Goal: Check status: Check status

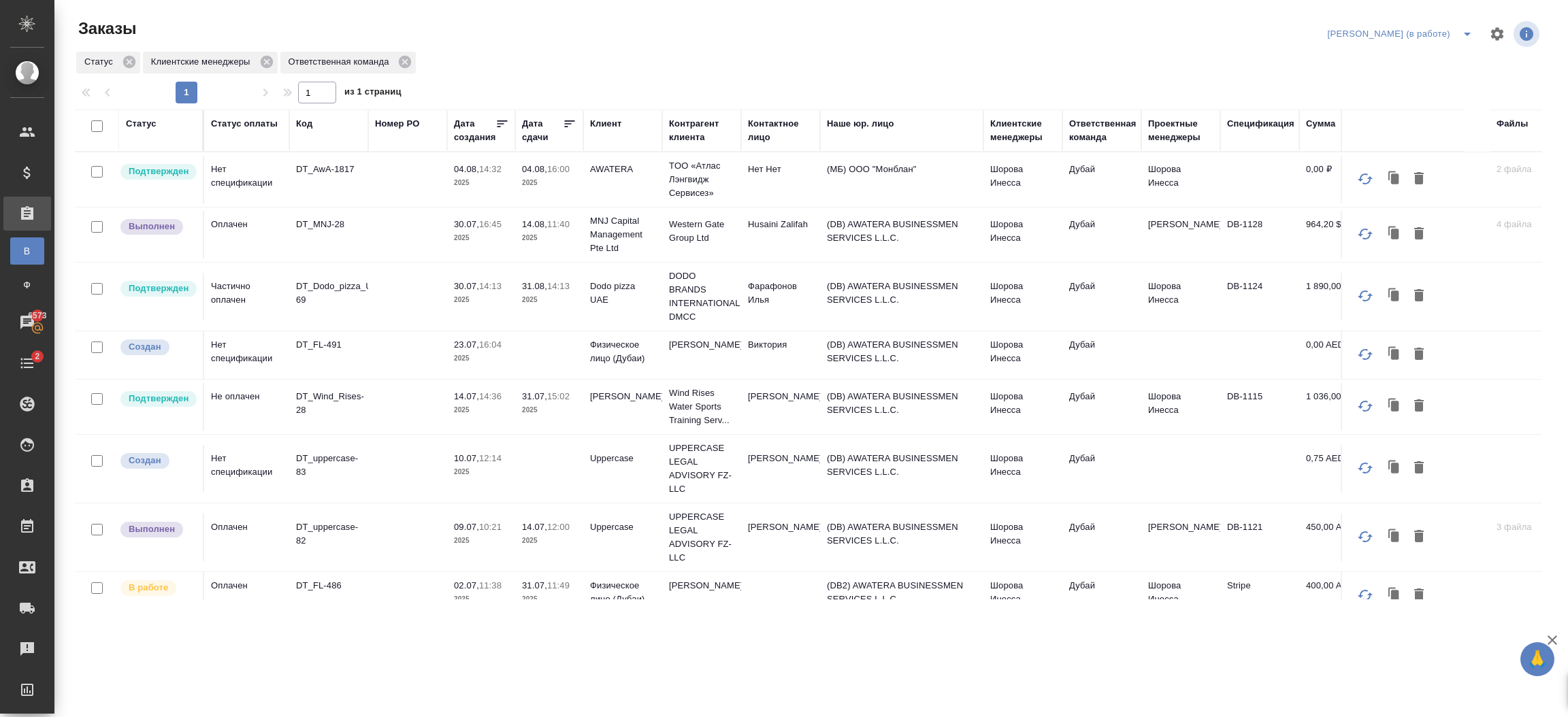
scroll to position [321, 0]
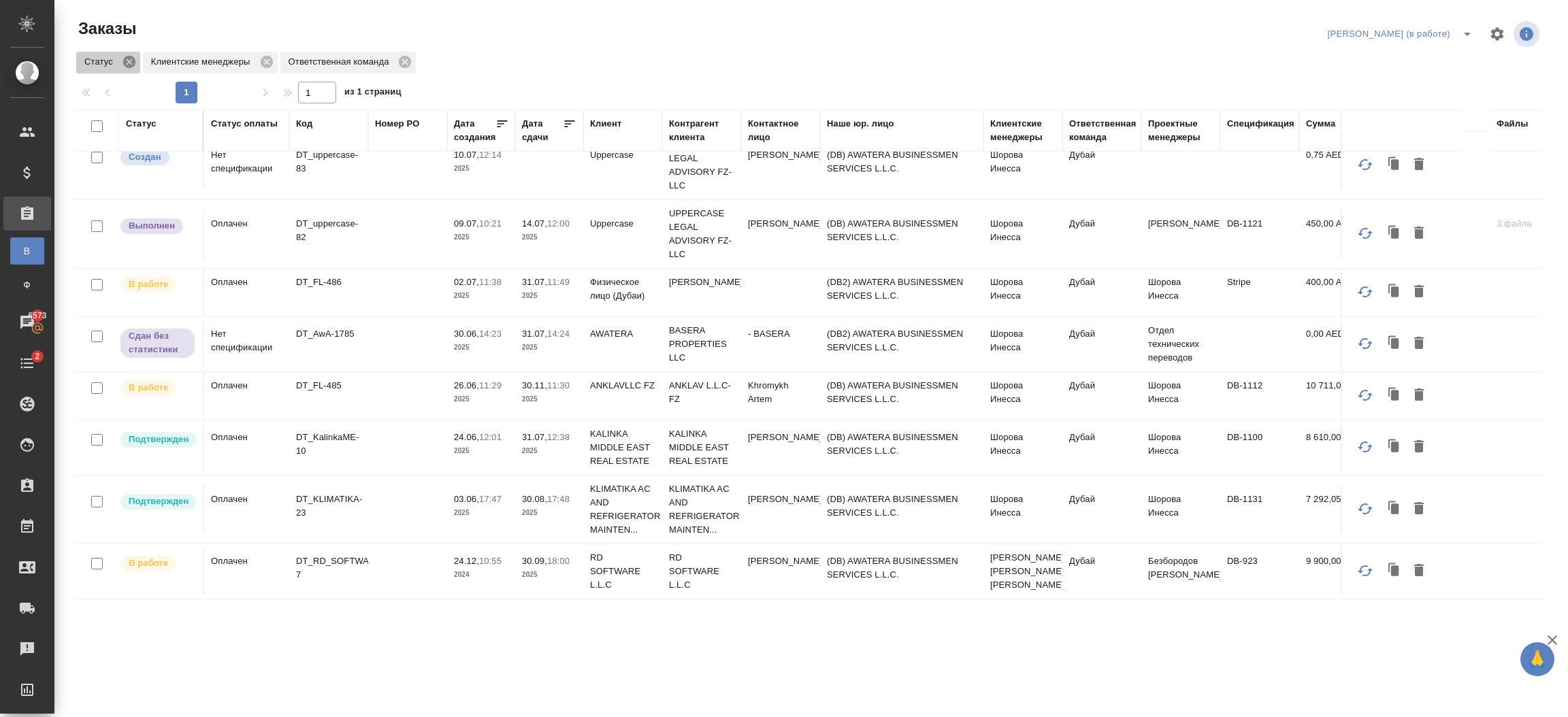
click at [132, 60] on icon at bounding box center [129, 61] width 12 height 12
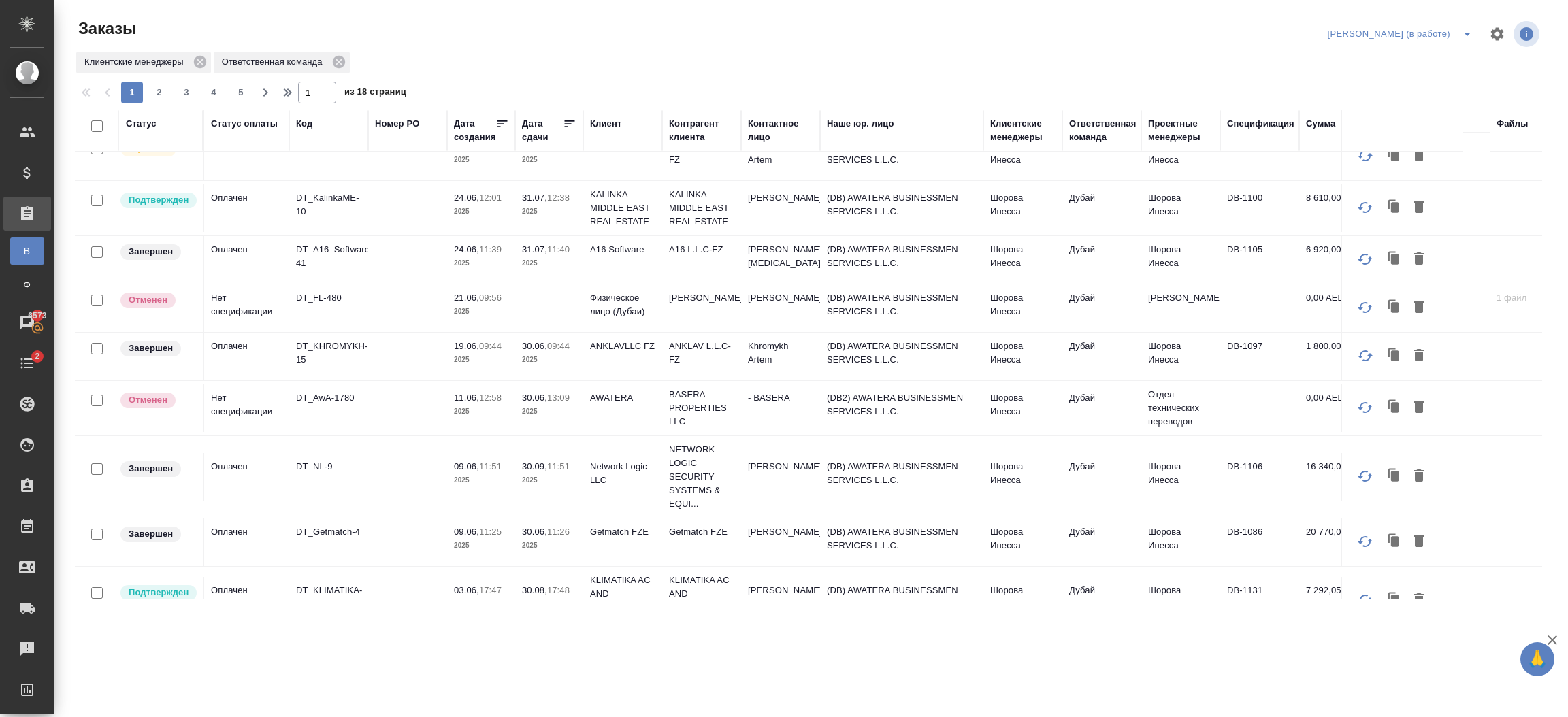
scroll to position [956, 0]
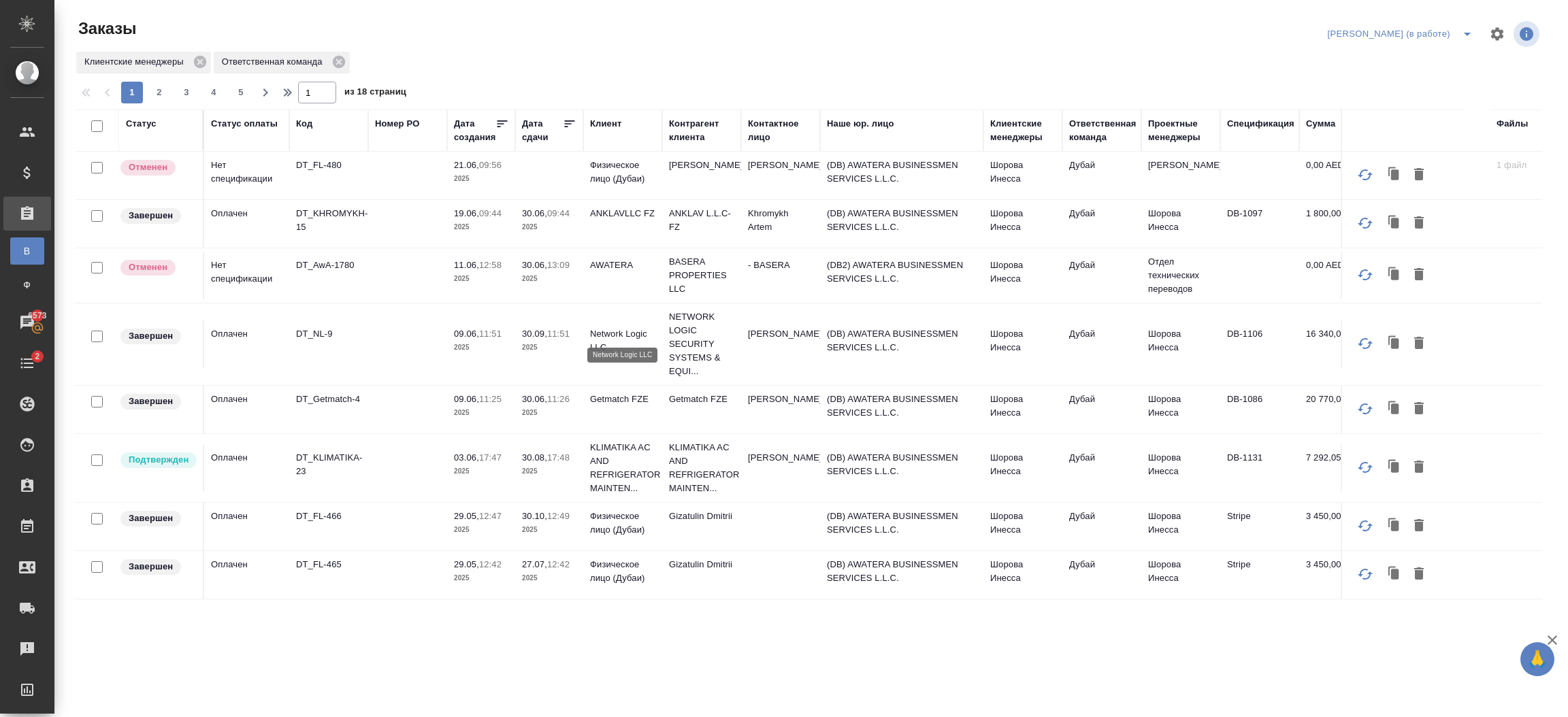
click at [622, 334] on p "Network Logic LLC" at bounding box center [622, 341] width 65 height 27
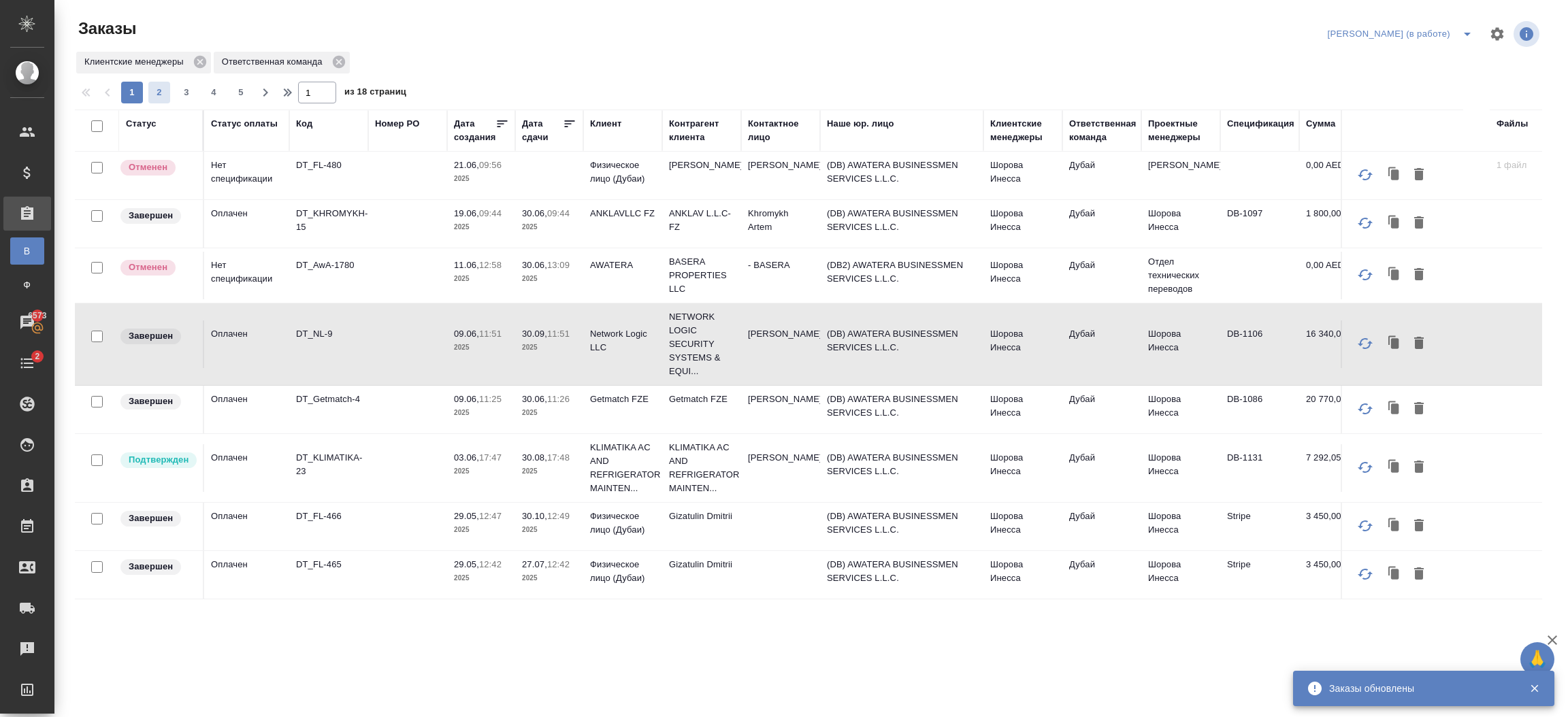
click at [153, 90] on span "2" at bounding box center [159, 93] width 22 height 13
type input "2"
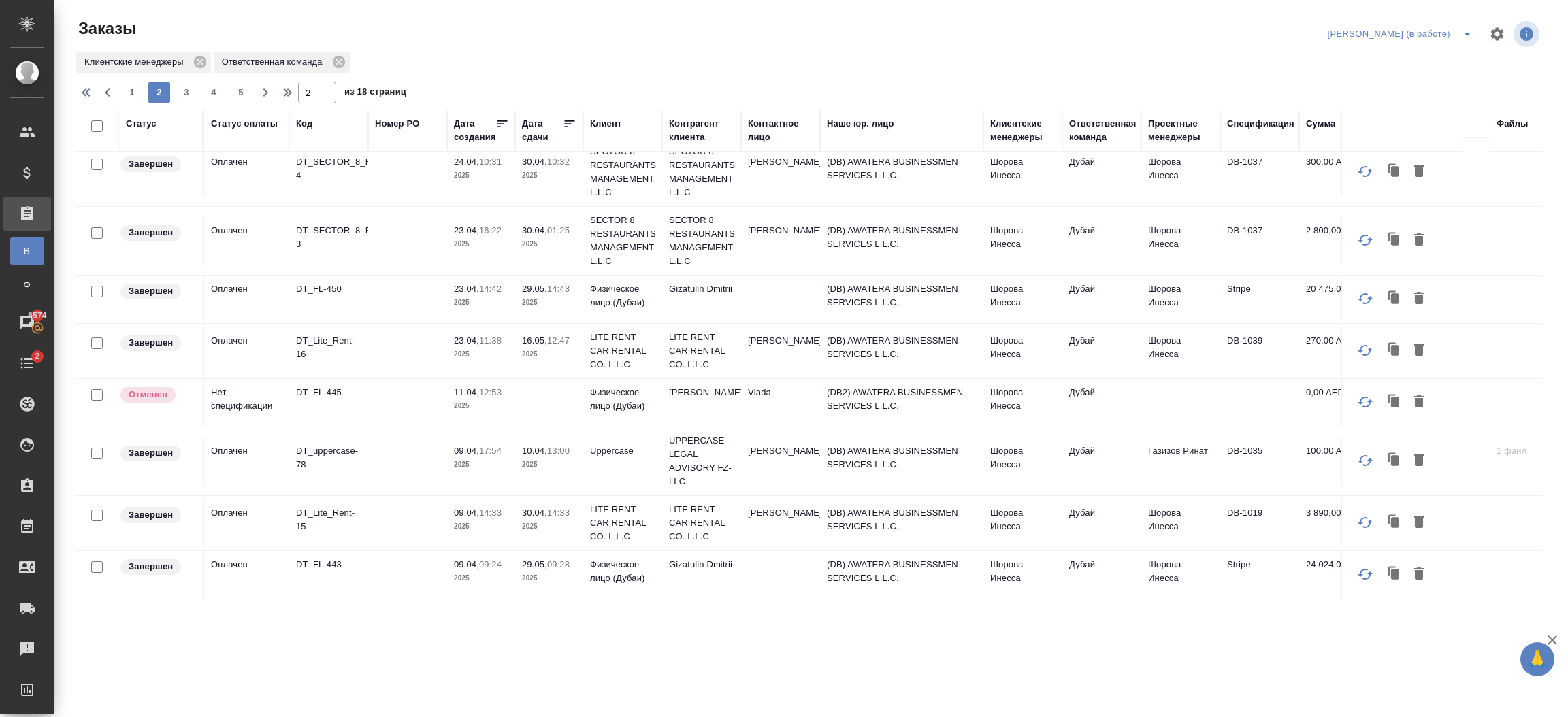
scroll to position [950, 0]
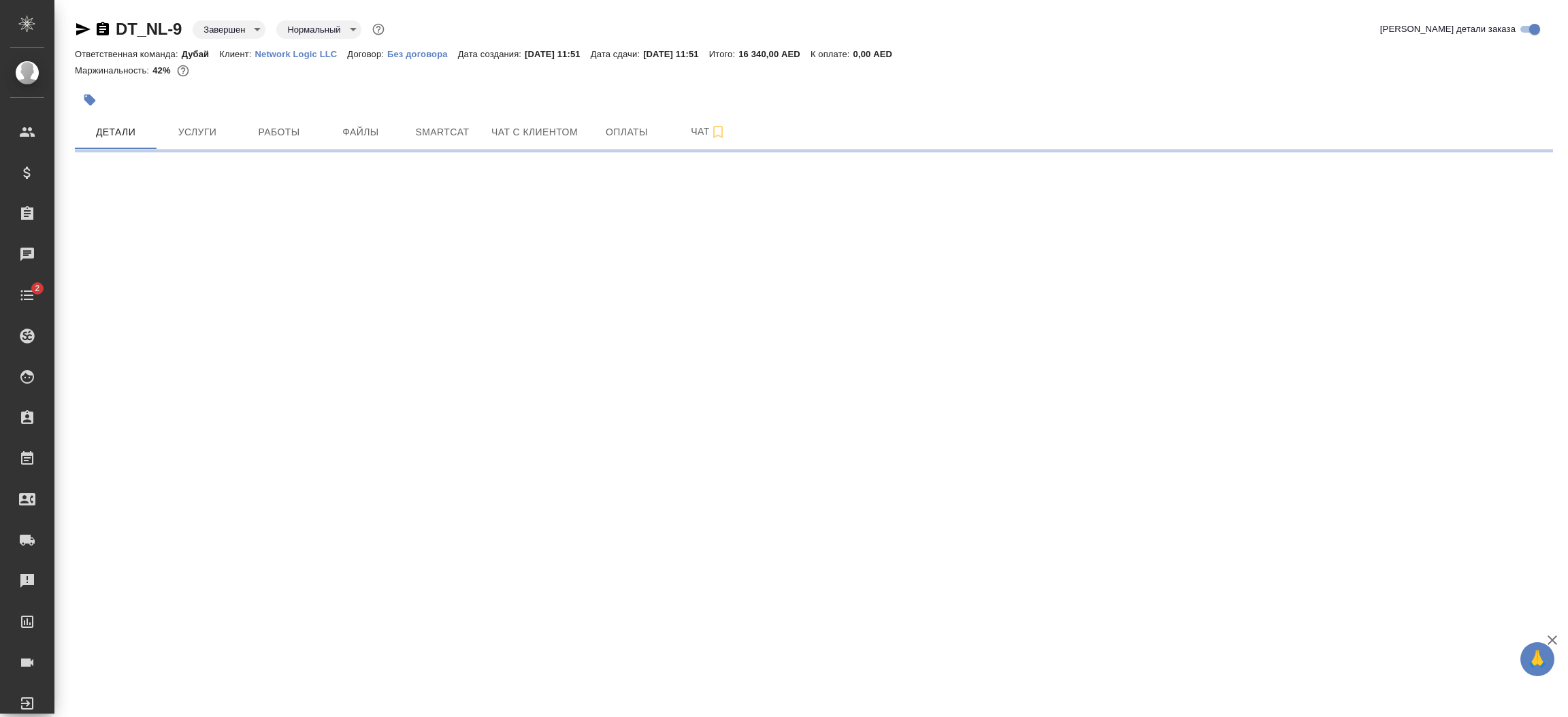
select select "RU"
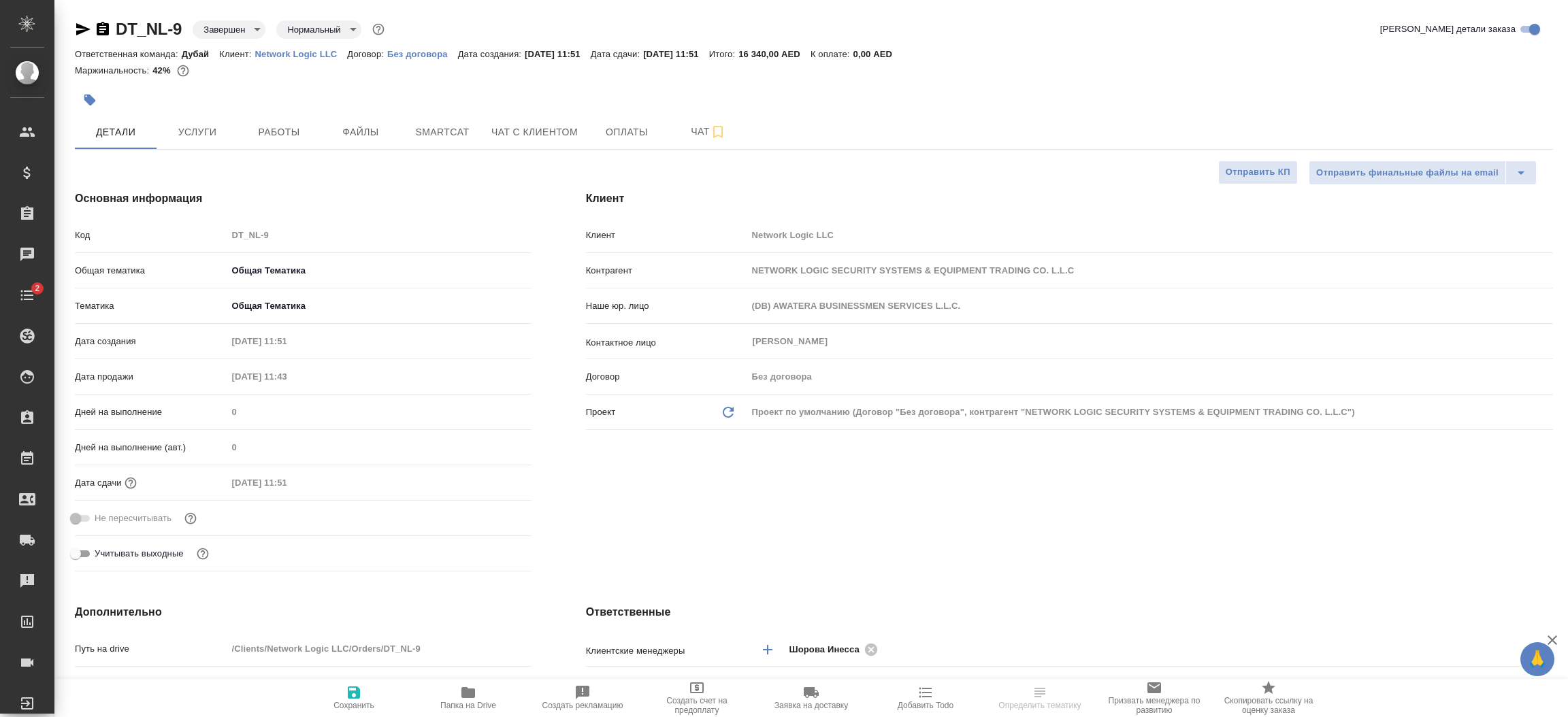
type textarea "x"
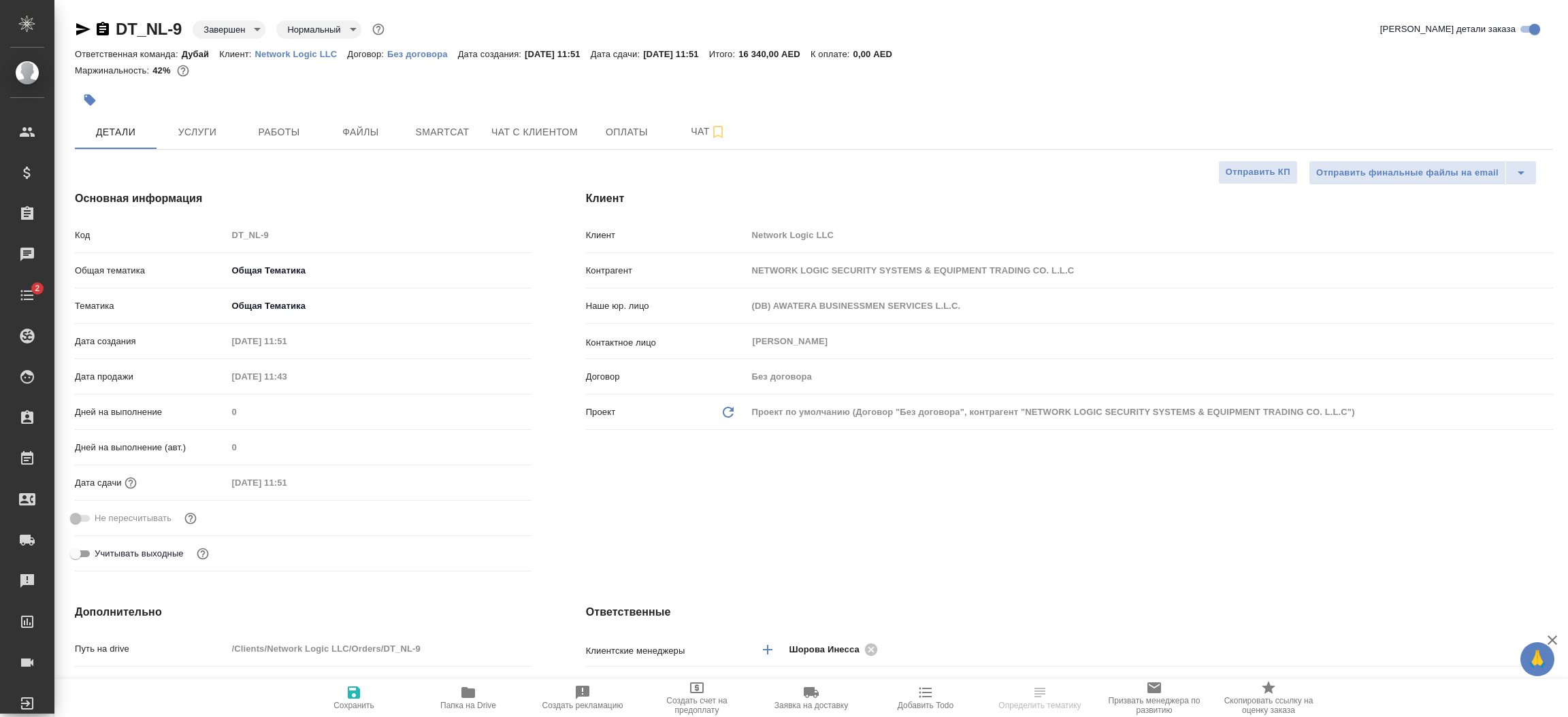
type textarea "x"
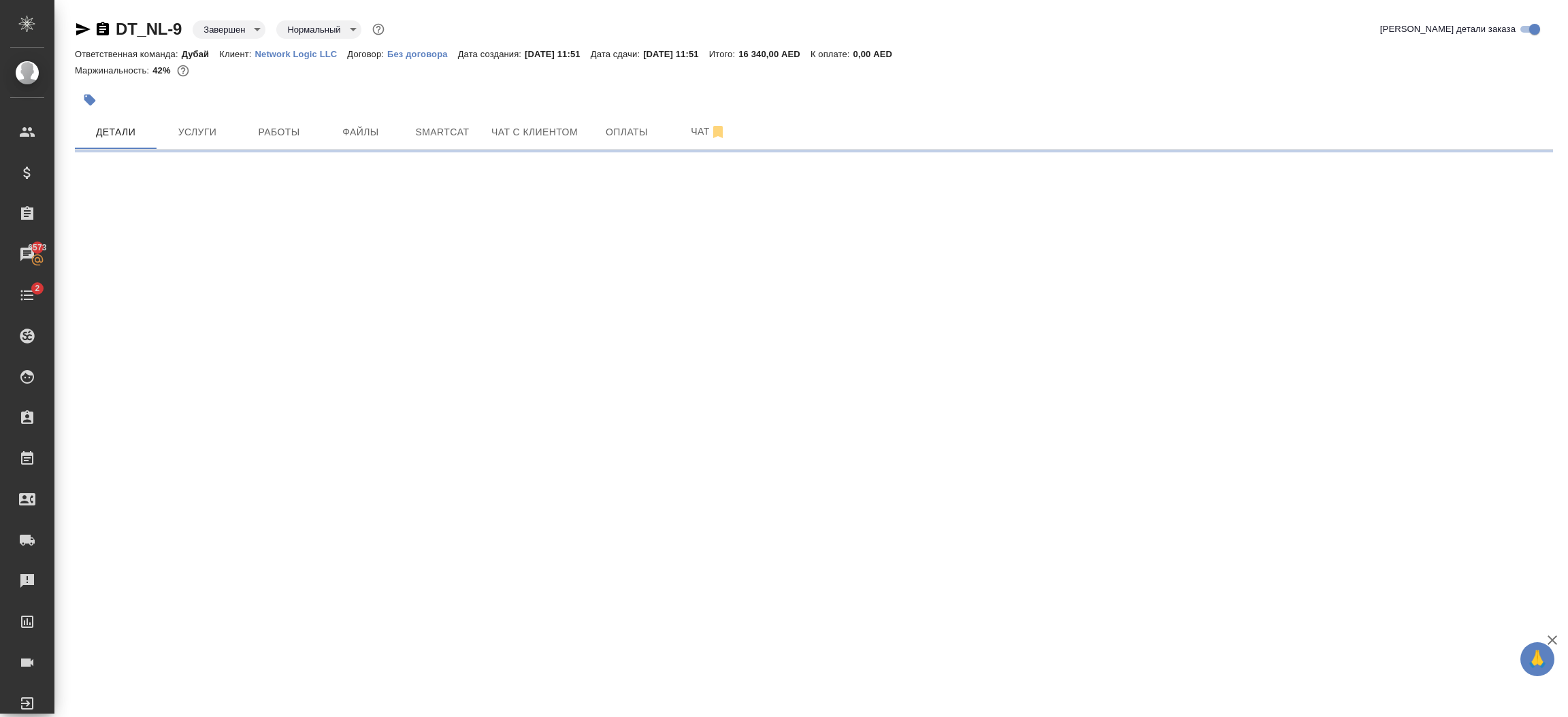
select select "RU"
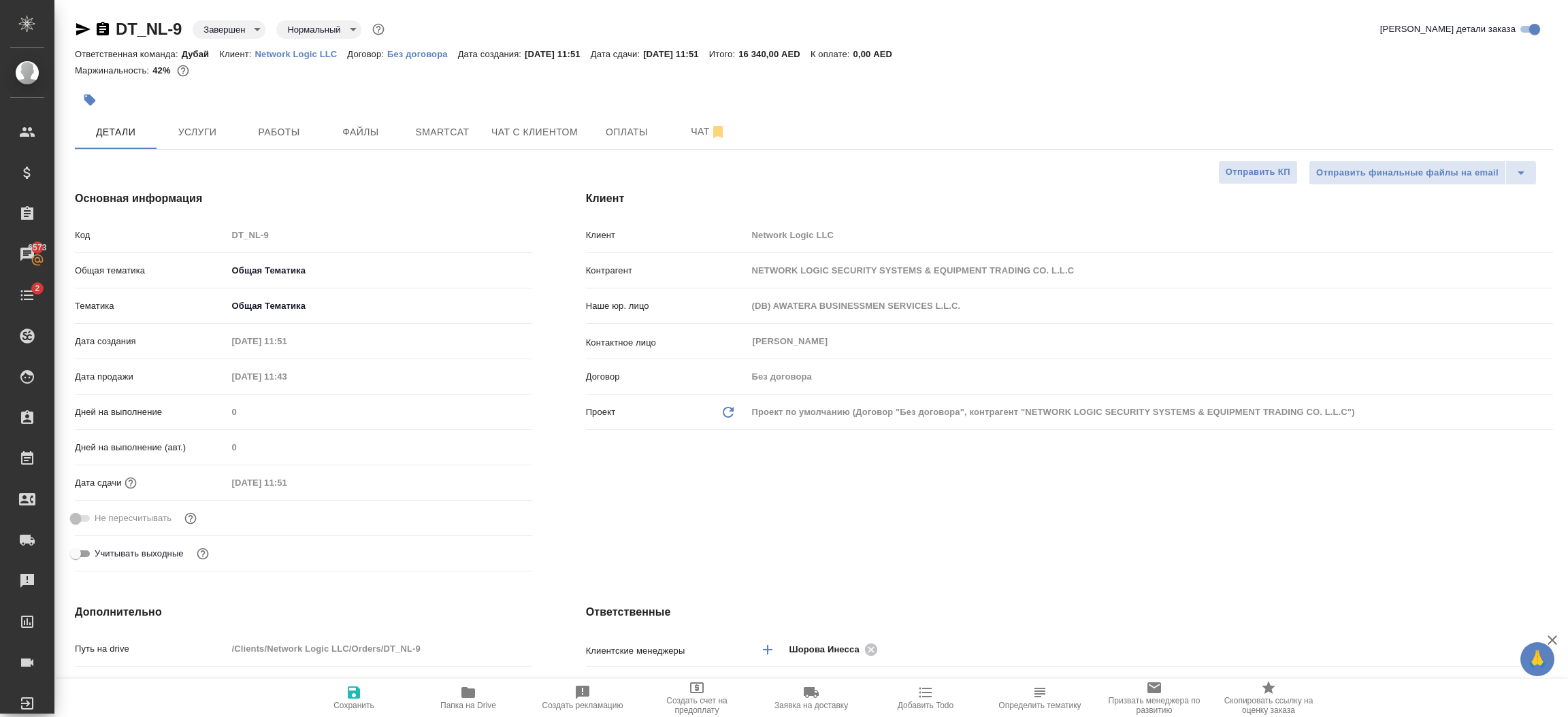
type textarea "x"
